Goal: Use online tool/utility: Utilize a website feature to perform a specific function

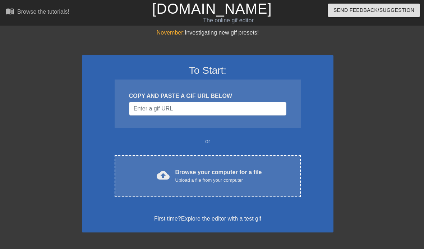
click at [241, 173] on div "Browse your computer for a file Upload a file from your computer" at bounding box center [218, 176] width 87 height 16
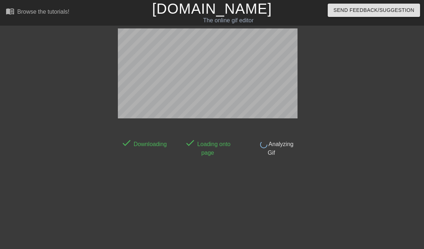
scroll to position [18, 0]
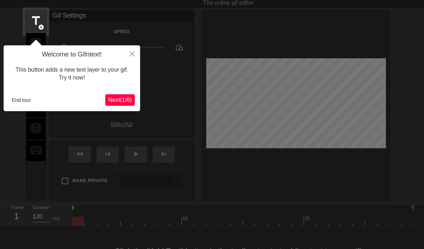
click at [140, 53] on div at bounding box center [212, 128] width 424 height 293
click at [135, 50] on button "Close" at bounding box center [132, 53] width 16 height 17
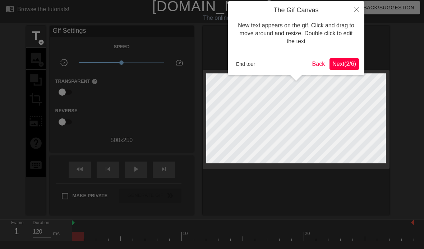
click at [355, 8] on icon "Close" at bounding box center [356, 9] width 5 height 5
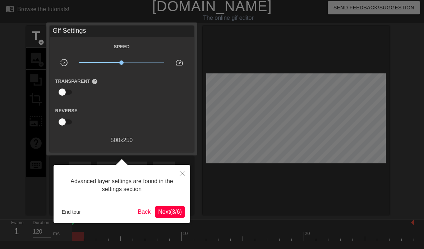
scroll to position [18, 0]
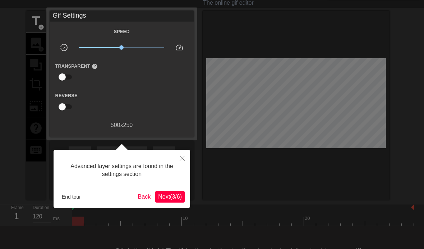
click at [184, 161] on button "Close" at bounding box center [182, 157] width 16 height 17
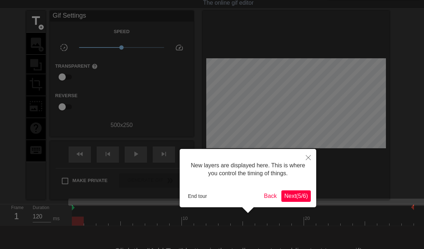
click at [308, 197] on button "Next ( 5 / 6 )" at bounding box center [295, 195] width 29 height 11
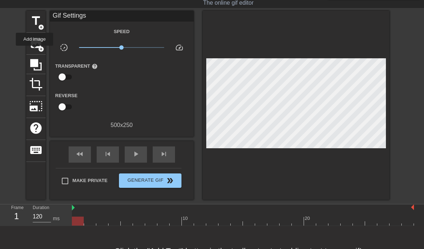
click at [35, 51] on div "image add_circle" at bounding box center [35, 44] width 19 height 22
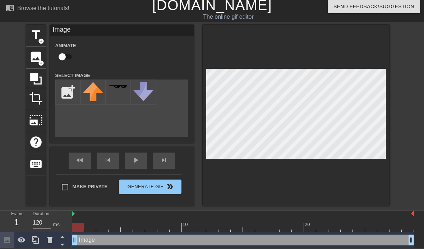
click at [39, 48] on div "image add_circle" at bounding box center [35, 58] width 19 height 22
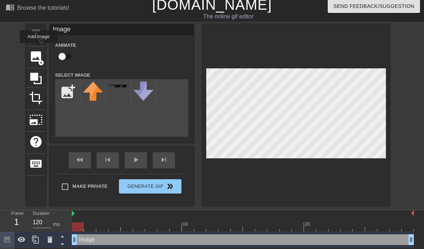
click at [66, 92] on input "file" at bounding box center [68, 91] width 24 height 24
type input "C:\fakepath\IMG_8711.png"
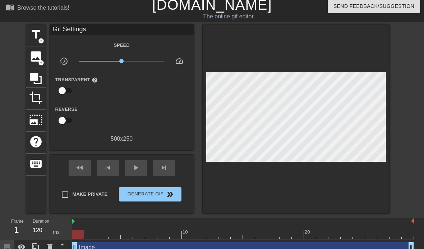
click at [32, 54] on span "image" at bounding box center [36, 57] width 14 height 14
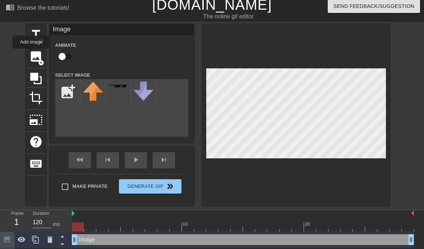
click at [69, 94] on input "file" at bounding box center [68, 91] width 24 height 24
type input "C:\fakepath\IMG_8711.png"
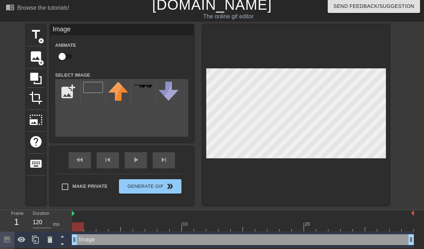
click at [92, 93] on img at bounding box center [93, 87] width 20 height 11
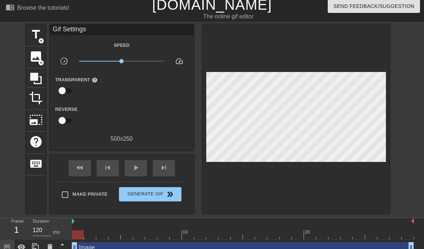
click at [38, 48] on div "image add_circle" at bounding box center [35, 57] width 19 height 22
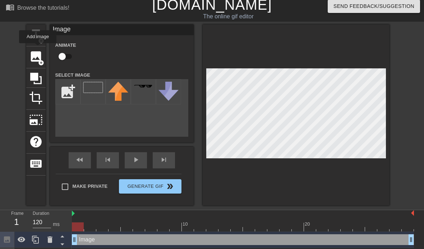
click at [93, 90] on img at bounding box center [93, 87] width 20 height 11
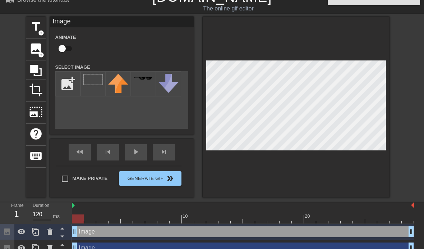
scroll to position [14, 0]
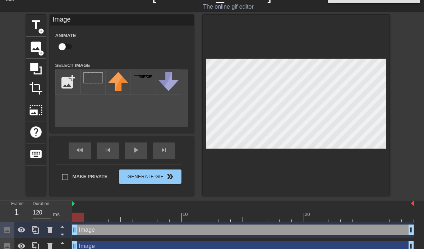
click at [353, 28] on div at bounding box center [296, 105] width 187 height 181
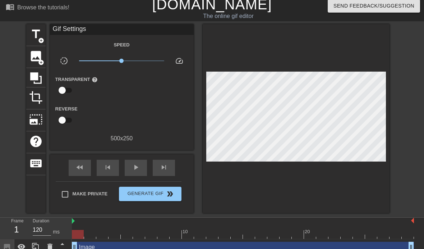
scroll to position [0, 0]
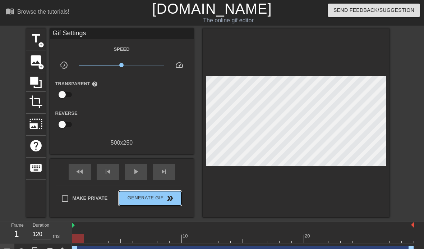
click at [169, 198] on span "double_arrow" at bounding box center [170, 198] width 9 height 9
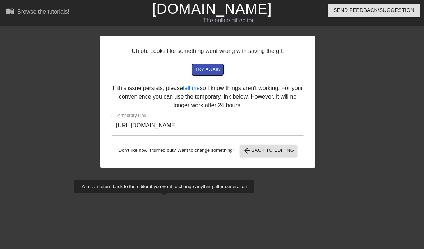
click at [216, 71] on span "try again" at bounding box center [208, 69] width 26 height 8
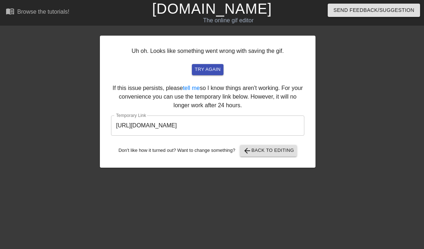
click at [200, 87] on link "tell me" at bounding box center [191, 88] width 17 height 6
click at [221, 61] on div "Uh oh. Looks like something went wrong with saving the gif. try again If this i…" at bounding box center [208, 102] width 216 height 132
click at [215, 65] on button "try again" at bounding box center [208, 69] width 32 height 11
